Goal: Transaction & Acquisition: Purchase product/service

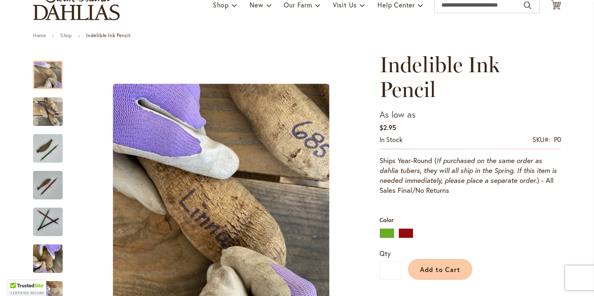
scroll to position [71, 0]
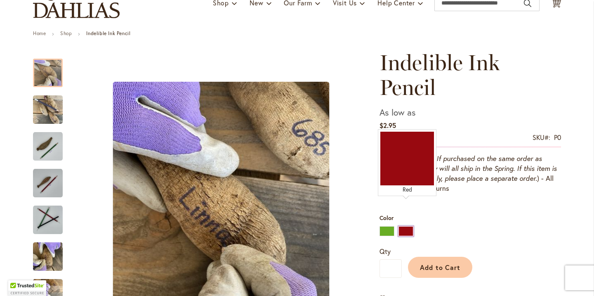
click at [407, 226] on div "Red" at bounding box center [406, 231] width 15 height 10
type input "****"
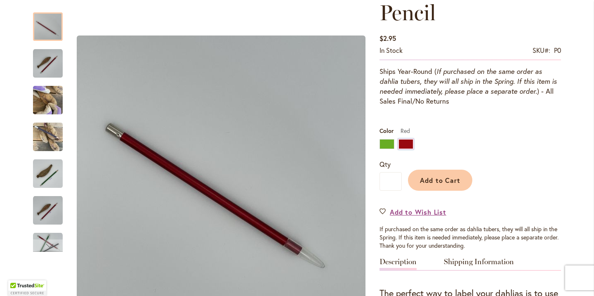
scroll to position [149, 0]
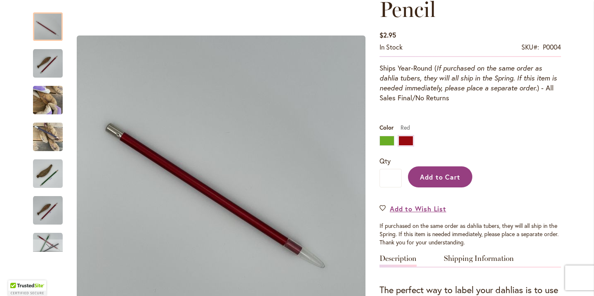
click at [455, 166] on button "Add to Cart" at bounding box center [440, 176] width 64 height 21
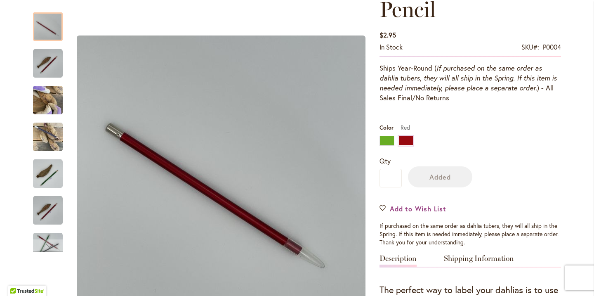
scroll to position [170, 0]
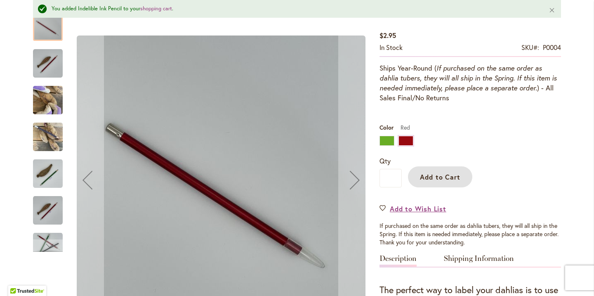
click at [43, 105] on img "Indelible Ink Pencil" at bounding box center [48, 100] width 30 height 40
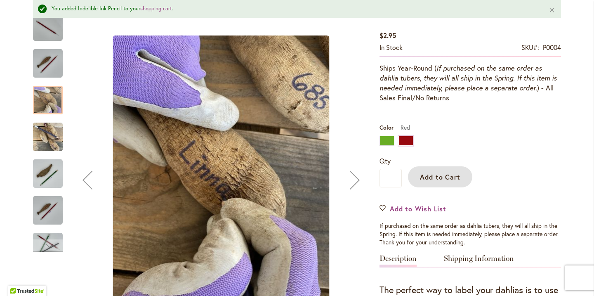
click at [44, 141] on img "Indelible Ink Pencil" at bounding box center [48, 137] width 30 height 40
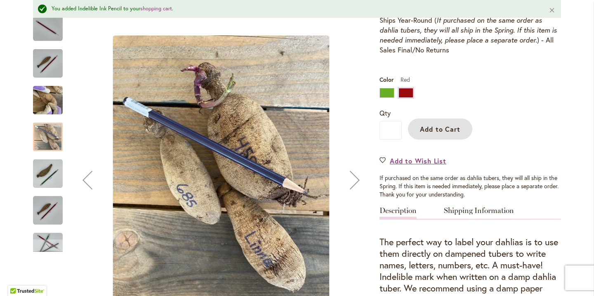
scroll to position [231, 0]
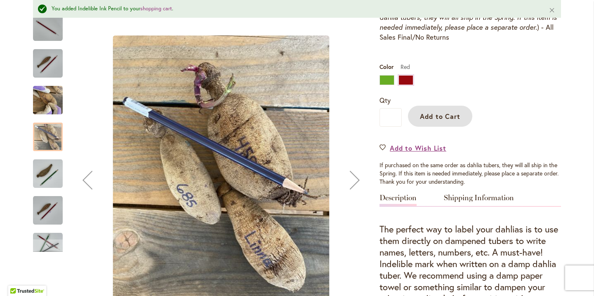
click at [51, 217] on img "RED" at bounding box center [48, 211] width 30 height 30
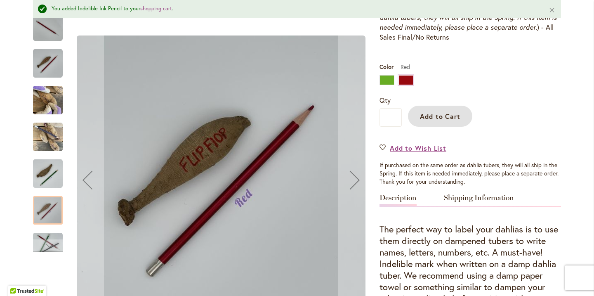
click at [47, 180] on img "GREEN" at bounding box center [48, 174] width 30 height 30
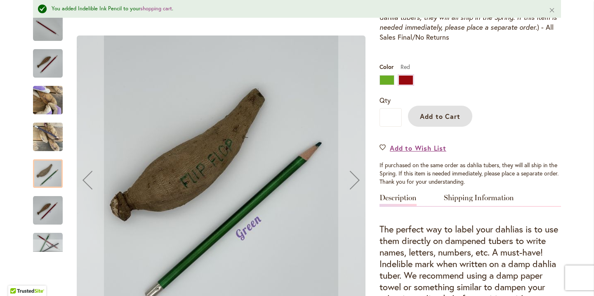
click at [51, 214] on img "RED" at bounding box center [48, 211] width 30 height 30
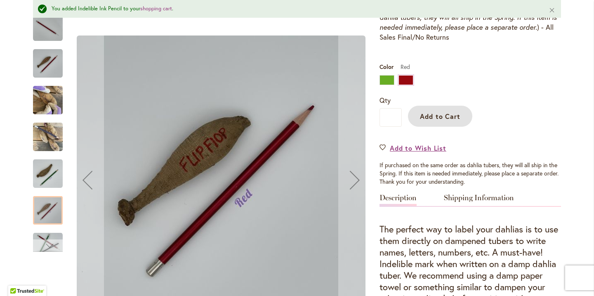
click at [52, 247] on div "Next" at bounding box center [48, 245] width 12 height 12
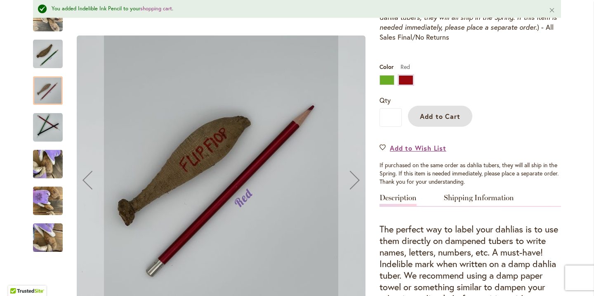
click at [54, 116] on img "Indelible Ink Pencil" at bounding box center [48, 128] width 30 height 30
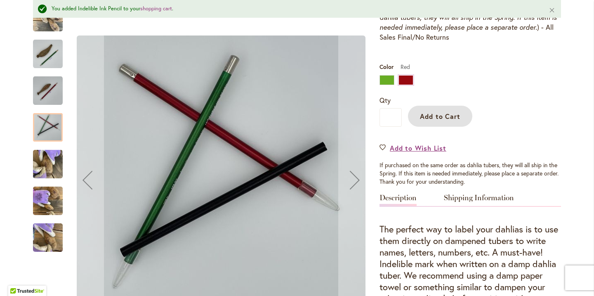
click at [50, 163] on img "Indelible Ink Pencil" at bounding box center [48, 164] width 30 height 40
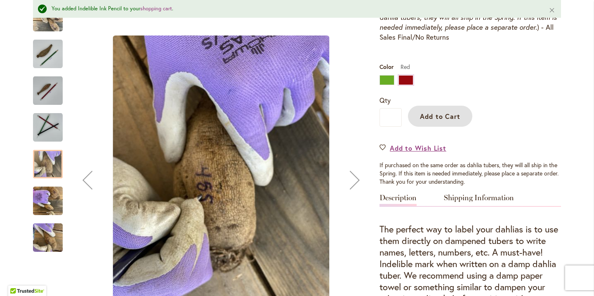
click at [52, 206] on img "Indelible Ink Pencil" at bounding box center [48, 201] width 30 height 40
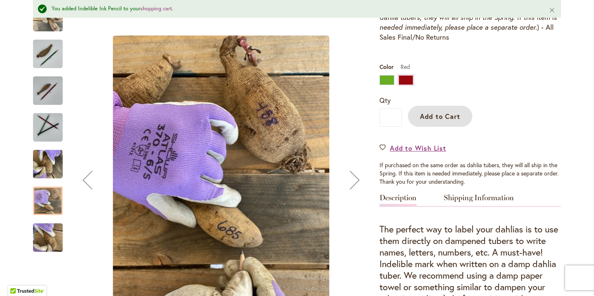
click at [48, 247] on img "Indelible Ink Pencil" at bounding box center [48, 238] width 30 height 40
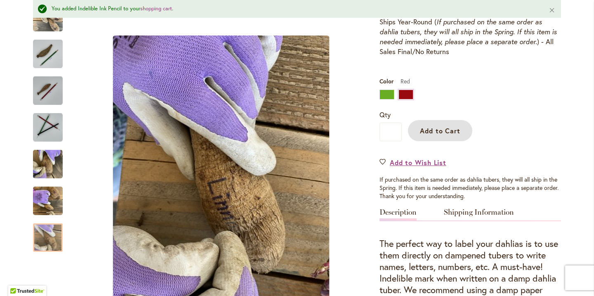
scroll to position [0, 0]
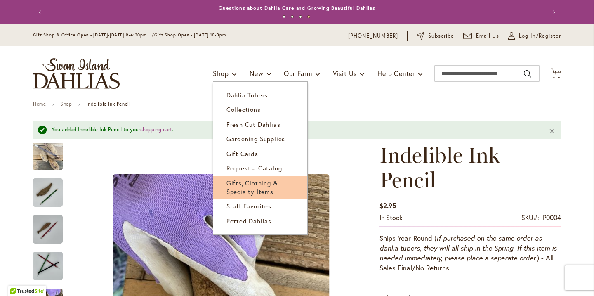
click at [276, 185] on link "Gifts, Clothing & Specialty Items" at bounding box center [260, 188] width 94 height 24
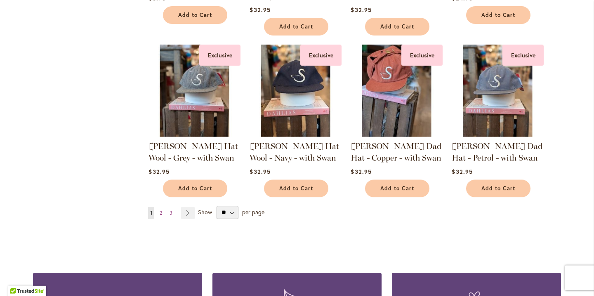
scroll to position [654, 0]
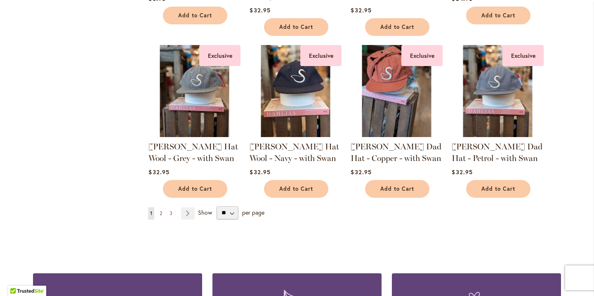
click at [161, 212] on span "2" at bounding box center [161, 213] width 2 height 6
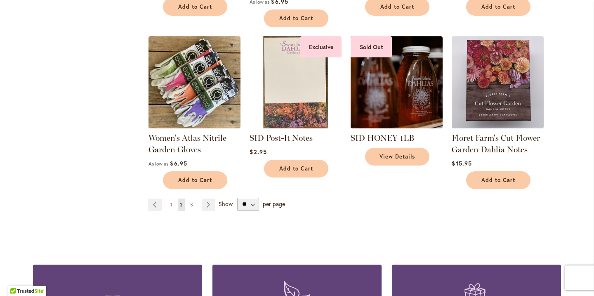
scroll to position [641, 0]
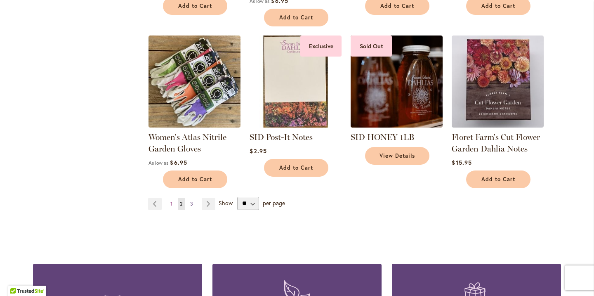
click at [194, 204] on link "Page 3" at bounding box center [191, 204] width 7 height 12
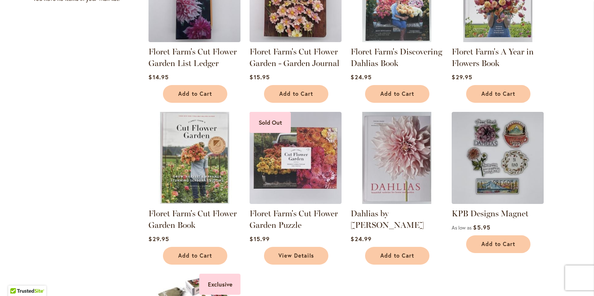
scroll to position [217, 0]
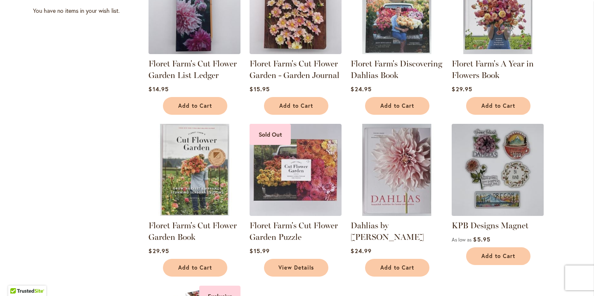
click at [523, 177] on img at bounding box center [498, 169] width 97 height 97
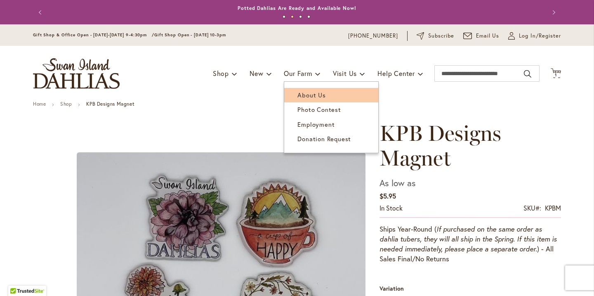
click at [313, 97] on span "About Us" at bounding box center [312, 95] width 28 height 8
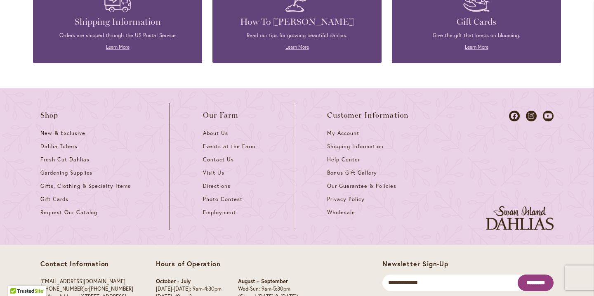
scroll to position [1031, 0]
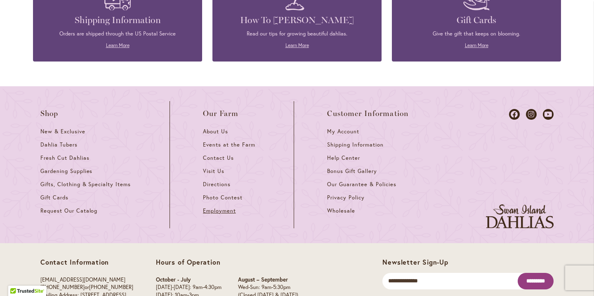
click at [216, 207] on span "Employment" at bounding box center [219, 210] width 33 height 7
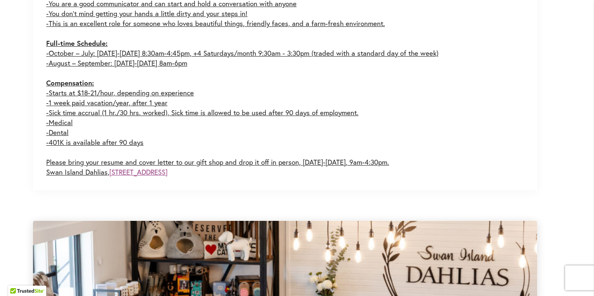
scroll to position [796, 0]
